Goal: Transaction & Acquisition: Download file/media

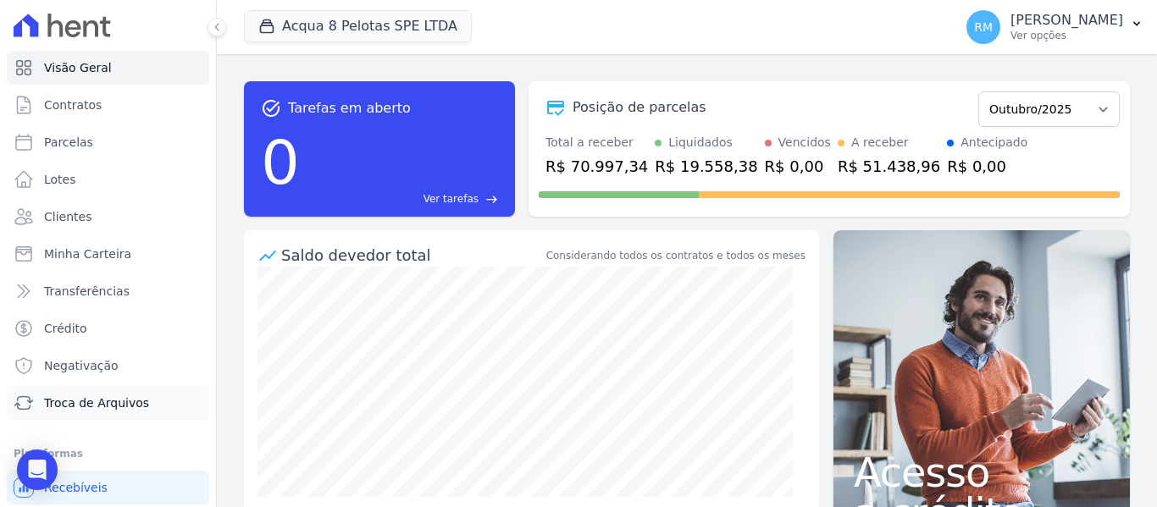
click at [42, 401] on link "Troca de Arquivos" at bounding box center [108, 403] width 202 height 34
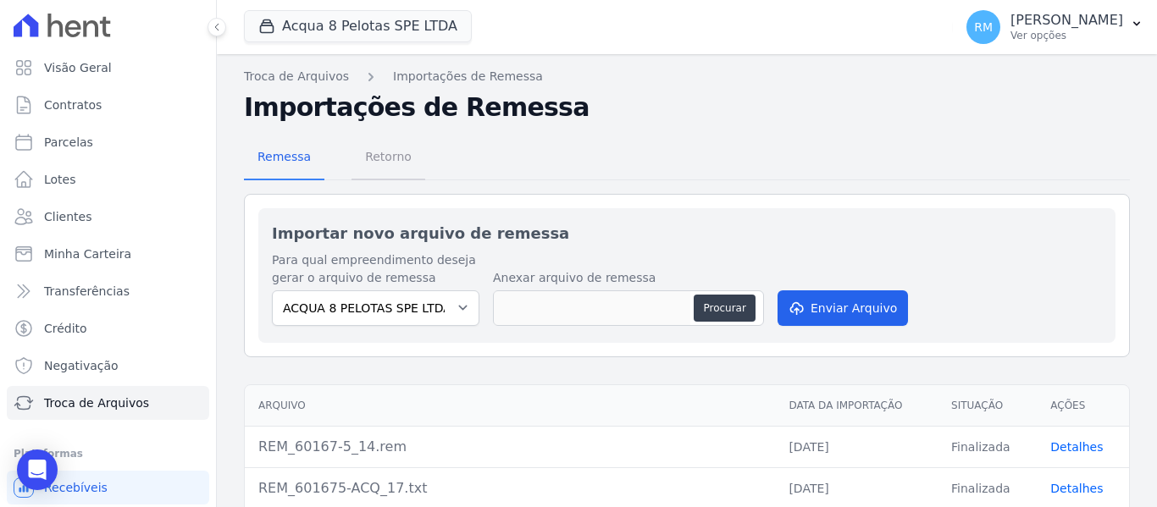
click at [370, 157] on span "Retorno" at bounding box center [388, 157] width 67 height 34
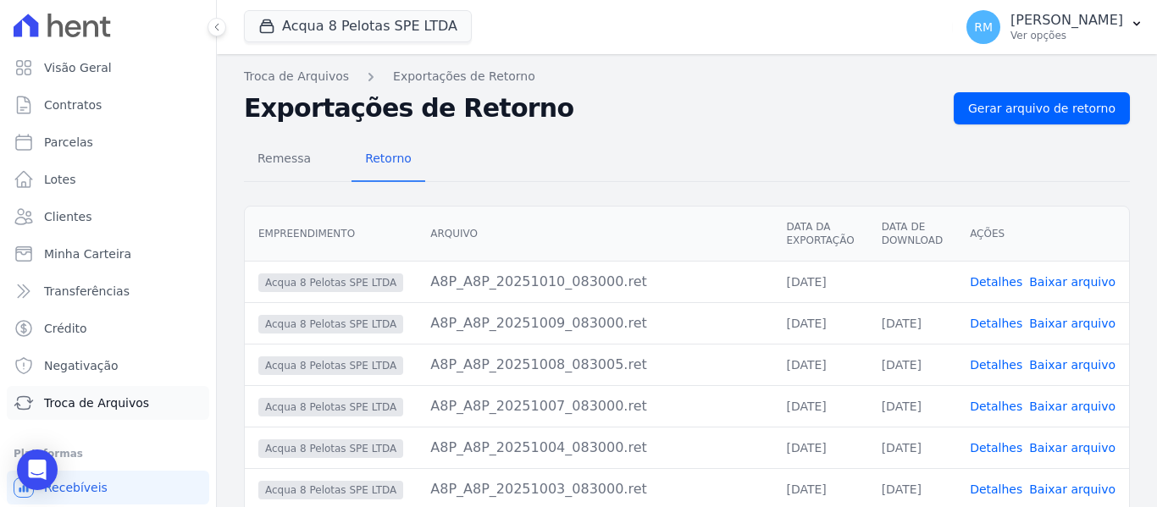
click at [100, 398] on span "Troca de Arquivos" at bounding box center [96, 403] width 105 height 17
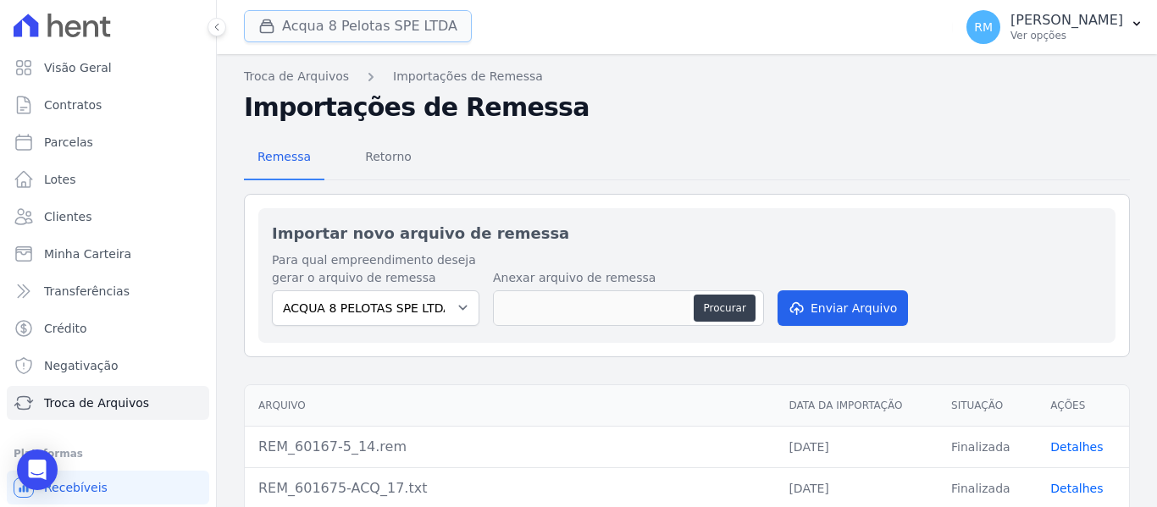
click at [383, 25] on button "Acqua 8 Pelotas SPE LTDA" at bounding box center [358, 26] width 228 height 32
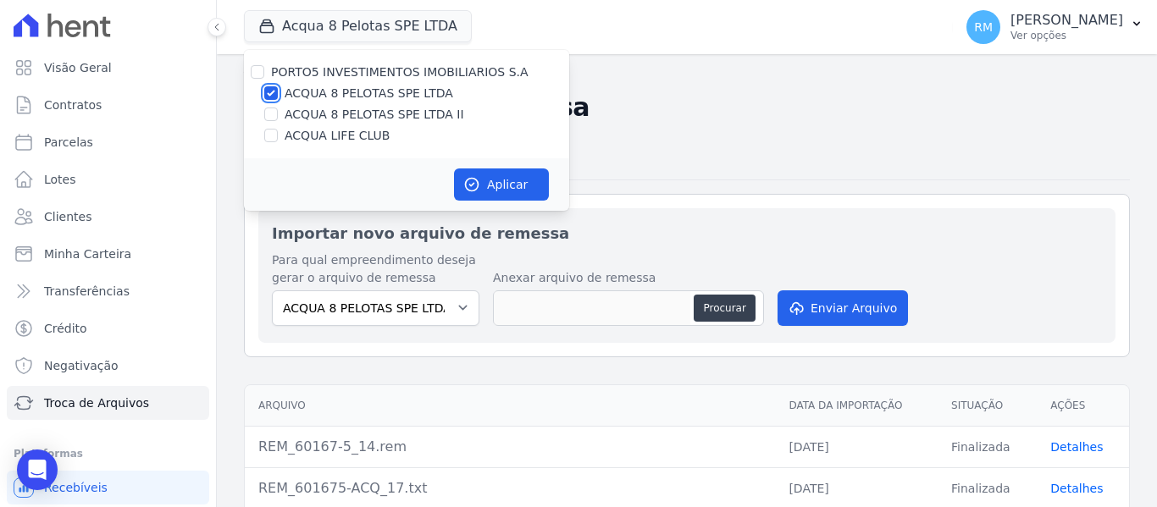
click at [270, 94] on input "ACQUA 8 PELOTAS SPE LTDA" at bounding box center [271, 93] width 14 height 14
checkbox input "false"
click at [272, 133] on input "ACQUA LIFE CLUB" at bounding box center [271, 136] width 14 height 14
checkbox input "true"
click at [504, 181] on button "Aplicar" at bounding box center [501, 184] width 95 height 32
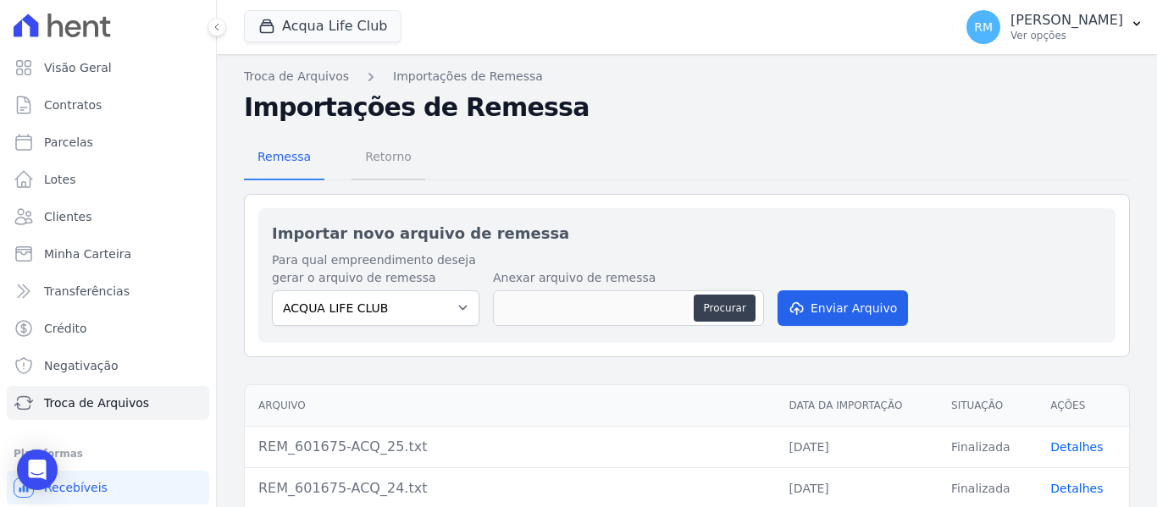
click at [399, 165] on span "Retorno" at bounding box center [388, 157] width 67 height 34
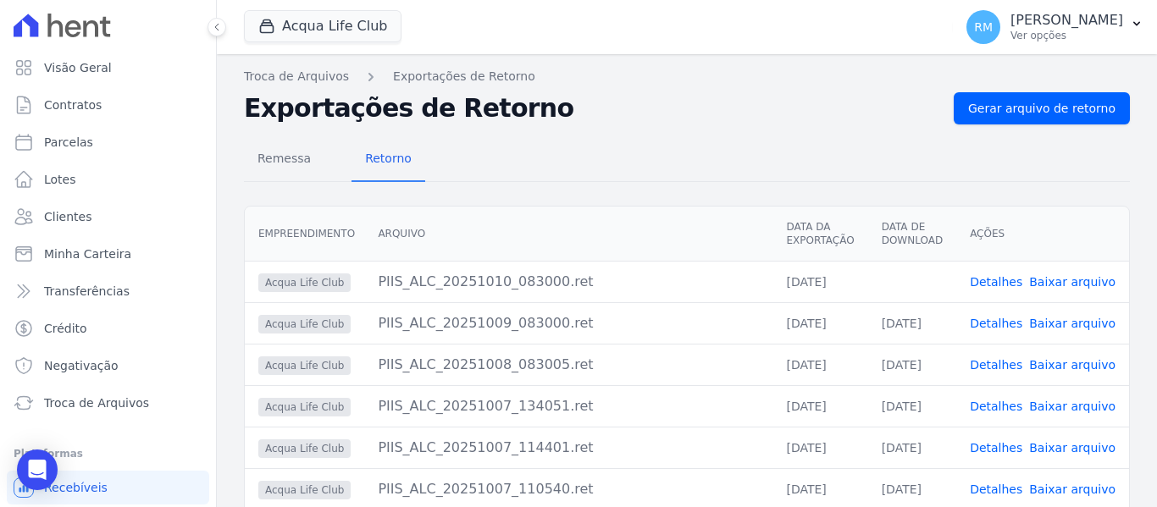
click at [1061, 284] on link "Baixar arquivo" at bounding box center [1072, 282] width 86 height 14
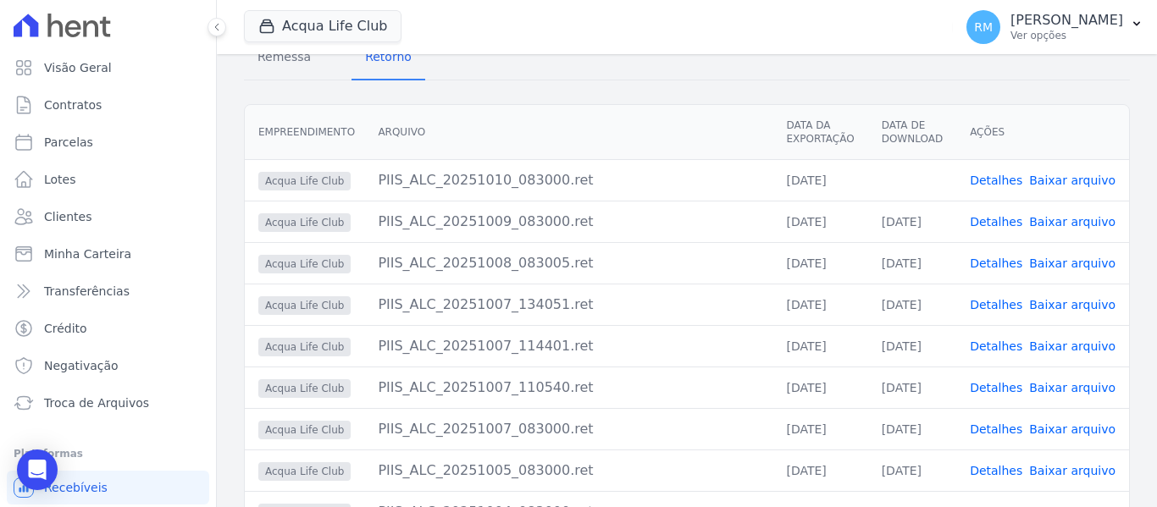
scroll to position [243, 0]
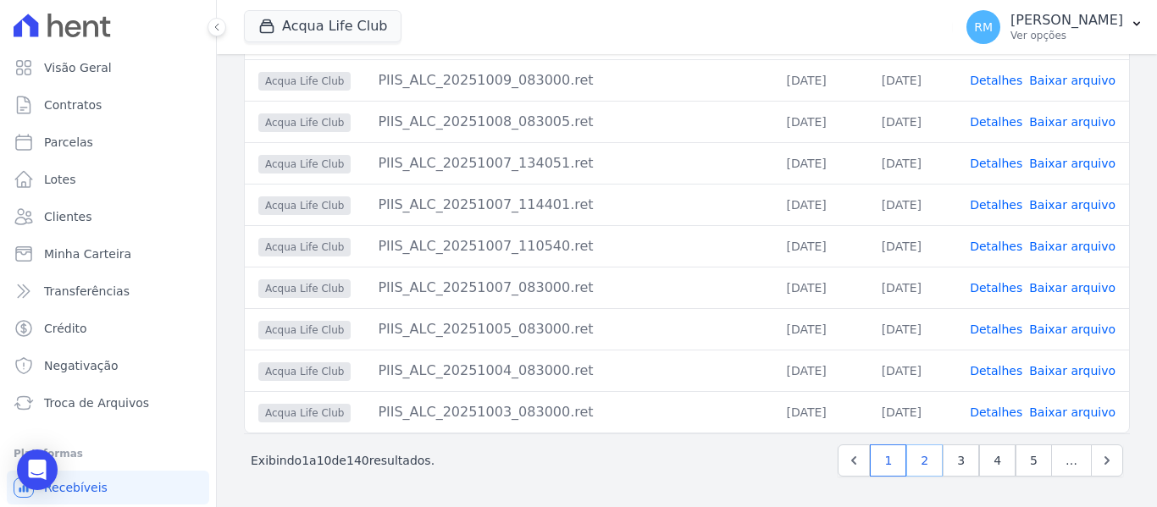
click at [910, 467] on link "2" at bounding box center [924, 461] width 36 height 32
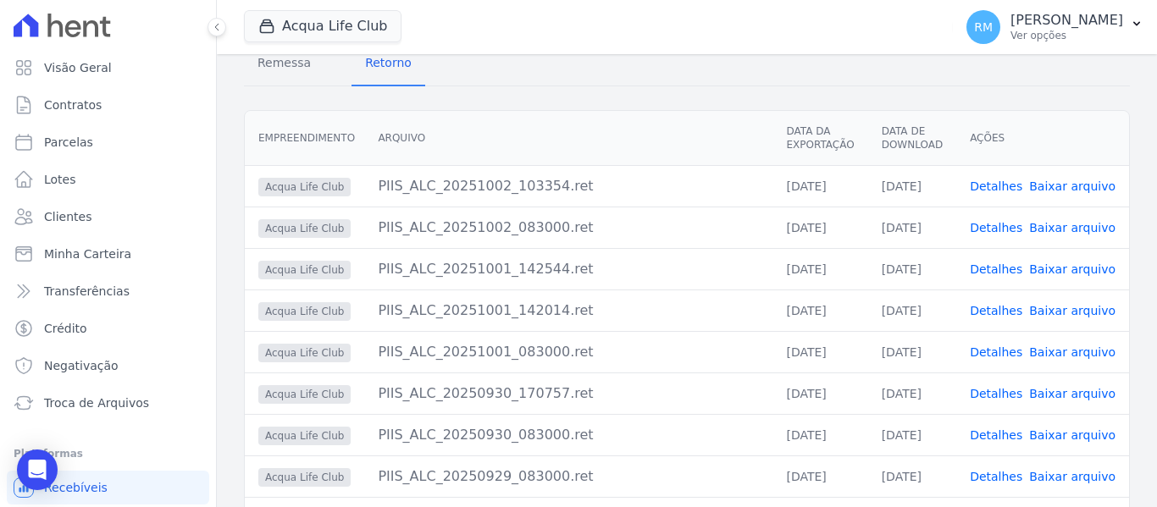
scroll to position [243, 0]
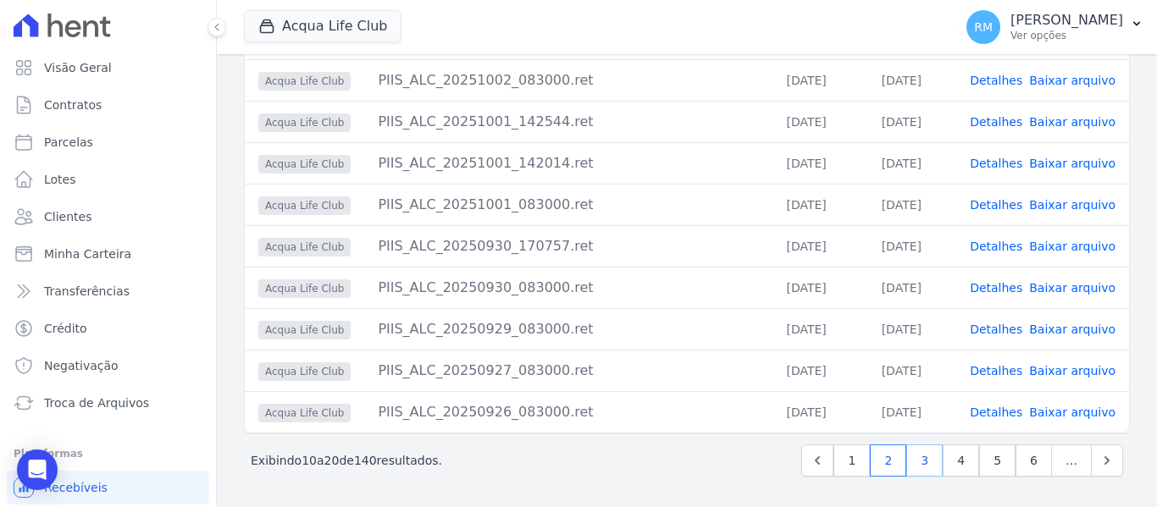
click at [915, 467] on link "3" at bounding box center [924, 461] width 36 height 32
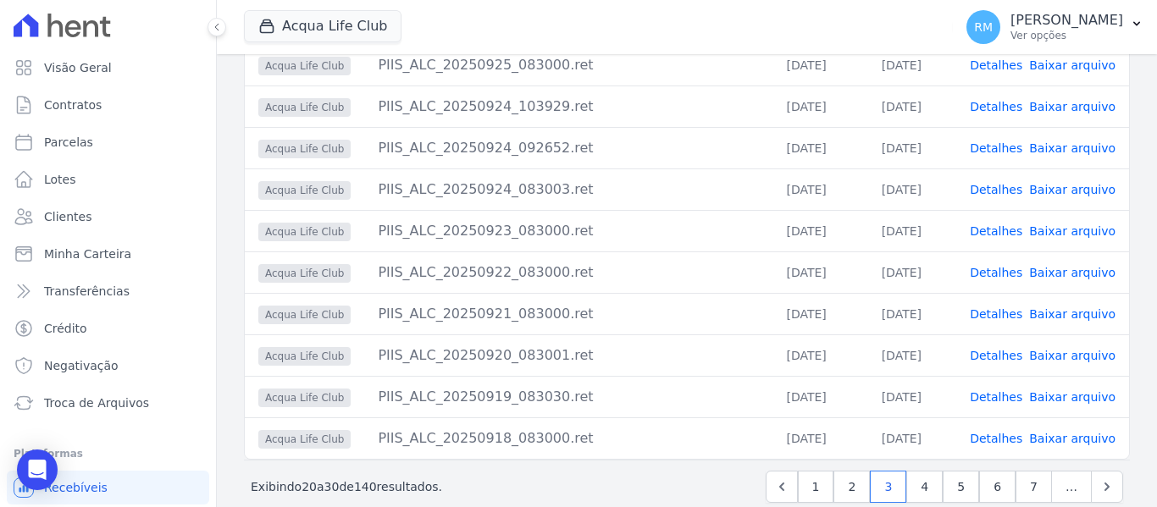
scroll to position [243, 0]
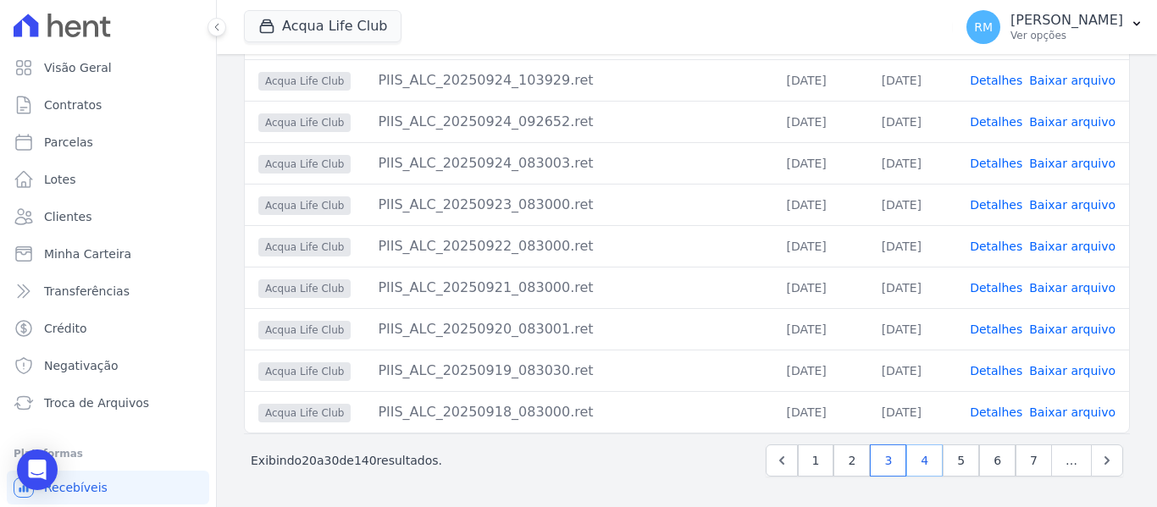
click at [917, 458] on link "4" at bounding box center [924, 461] width 36 height 32
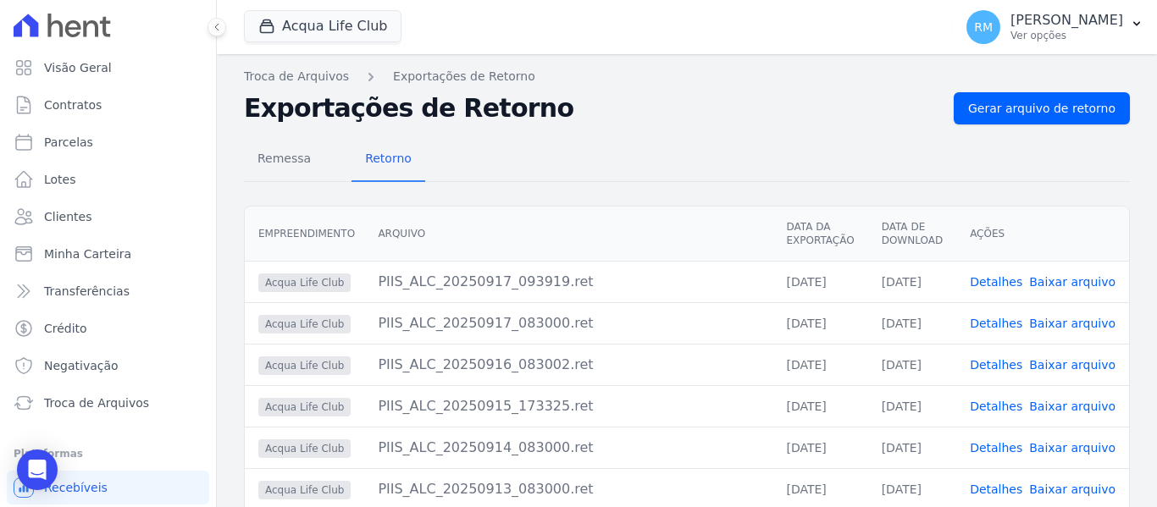
click at [1058, 402] on link "Baixar arquivo" at bounding box center [1072, 407] width 86 height 14
click at [69, 412] on link "Troca de Arquivos" at bounding box center [108, 403] width 202 height 34
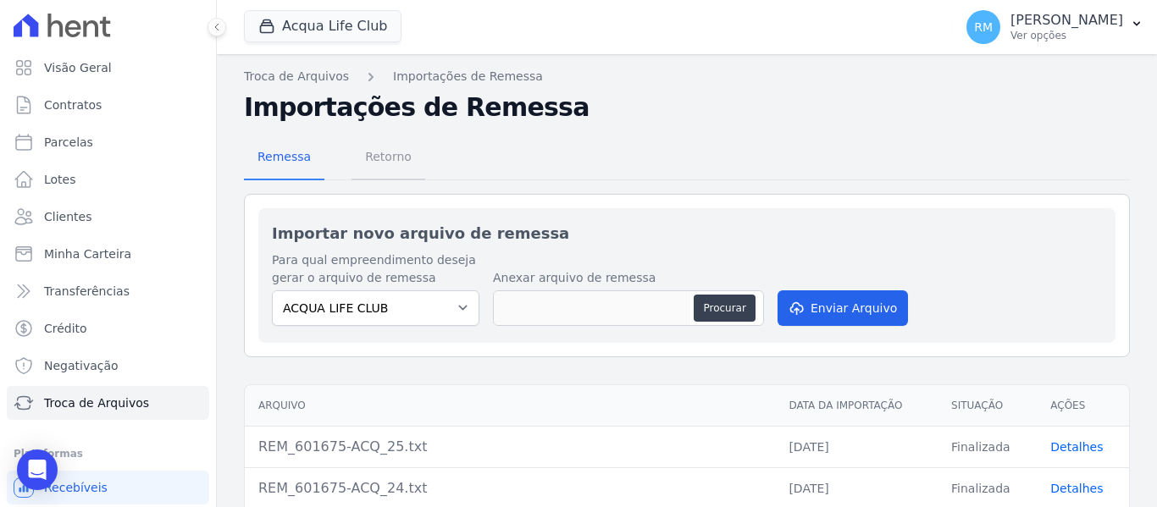
click at [382, 161] on span "Retorno" at bounding box center [388, 157] width 67 height 34
